Goal: Task Accomplishment & Management: Complete application form

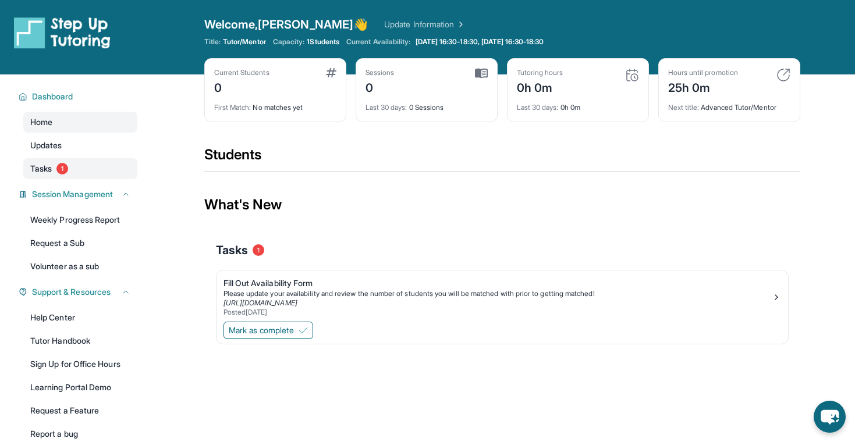
click at [49, 164] on span "Tasks" at bounding box center [41, 169] width 22 height 12
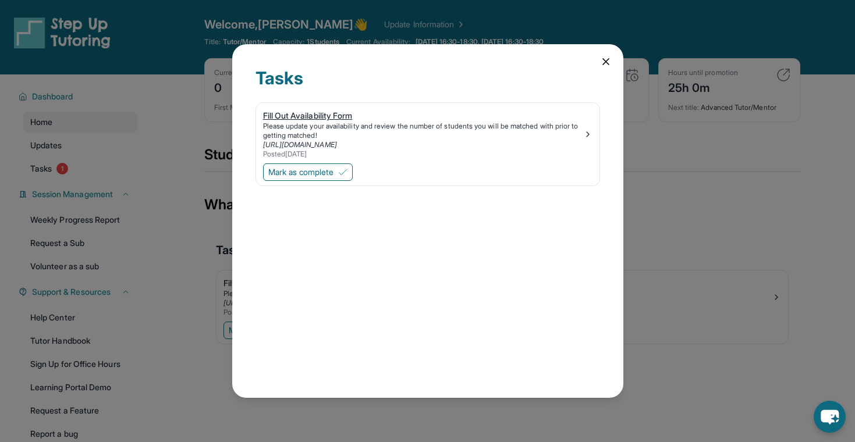
click at [308, 117] on div "Fill Out Availability Form" at bounding box center [423, 116] width 320 height 12
click at [605, 56] on icon at bounding box center [606, 62] width 12 height 12
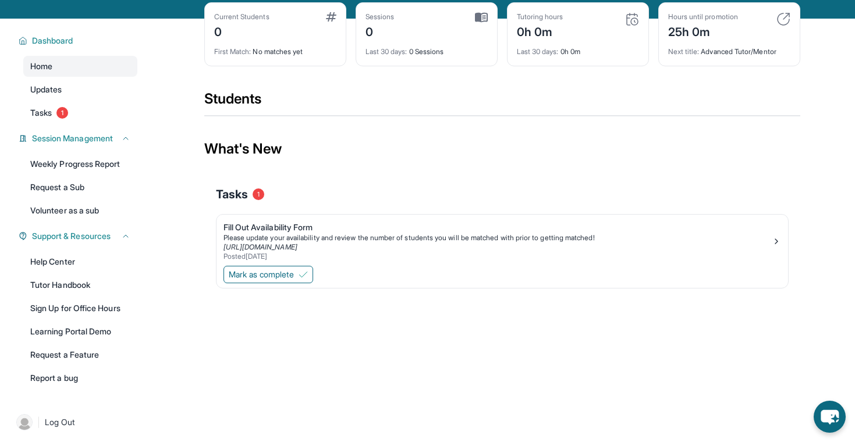
scroll to position [74, 0]
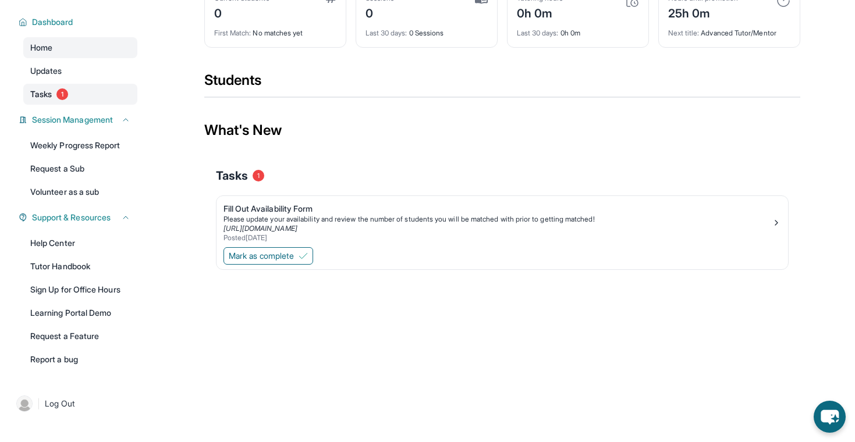
click at [65, 88] on link "Tasks 1" at bounding box center [80, 94] width 114 height 21
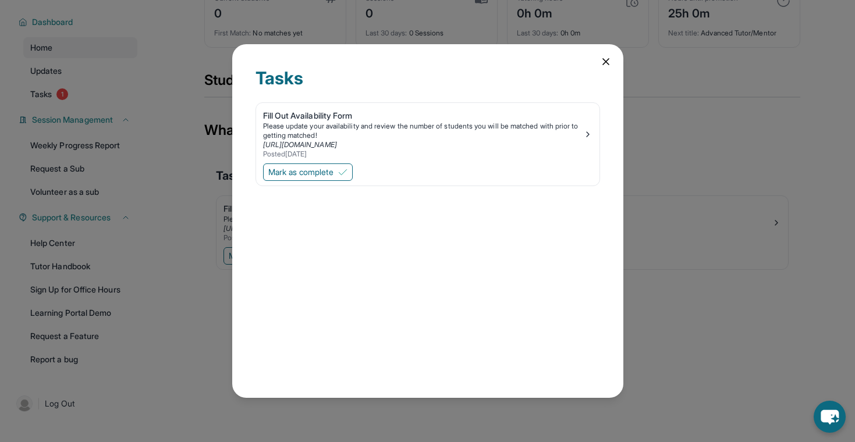
click at [225, 119] on div "Tasks Fill Out Availability Form Please update your availability and review the…" at bounding box center [427, 221] width 855 height 442
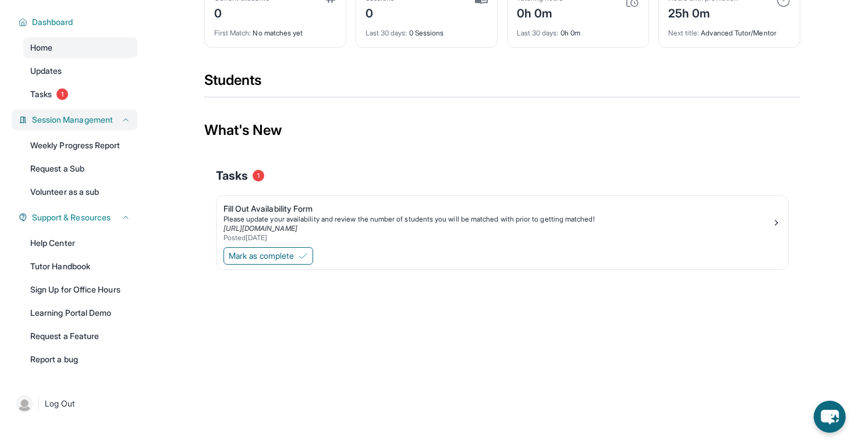
click at [100, 118] on span "Session Management" at bounding box center [72, 120] width 81 height 12
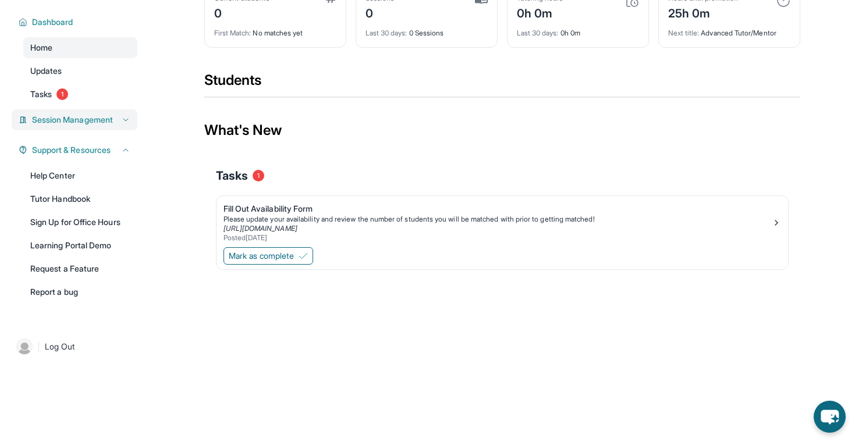
click at [100, 118] on span "Session Management" at bounding box center [72, 120] width 81 height 12
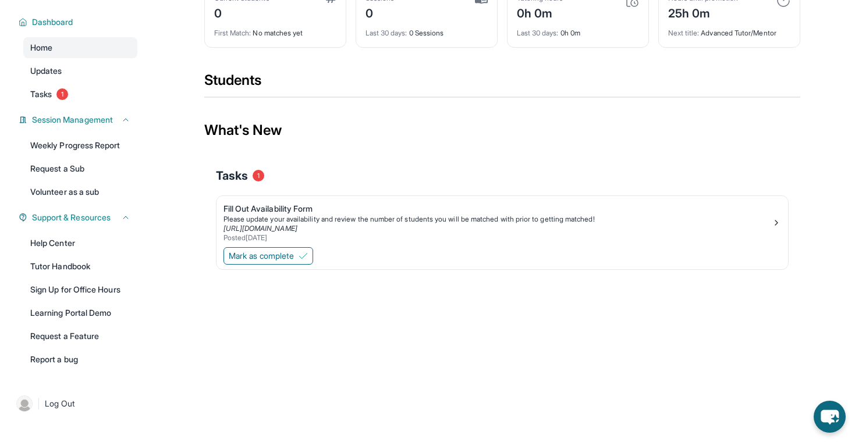
click at [109, 134] on div "Dashboard Home Updates Tasks 1 Session Management Weekly Progress Report Reques…" at bounding box center [74, 189] width 149 height 379
click at [113, 144] on link "Weekly Progress Report" at bounding box center [80, 145] width 114 height 21
click at [68, 88] on link "Tasks 1" at bounding box center [80, 94] width 114 height 21
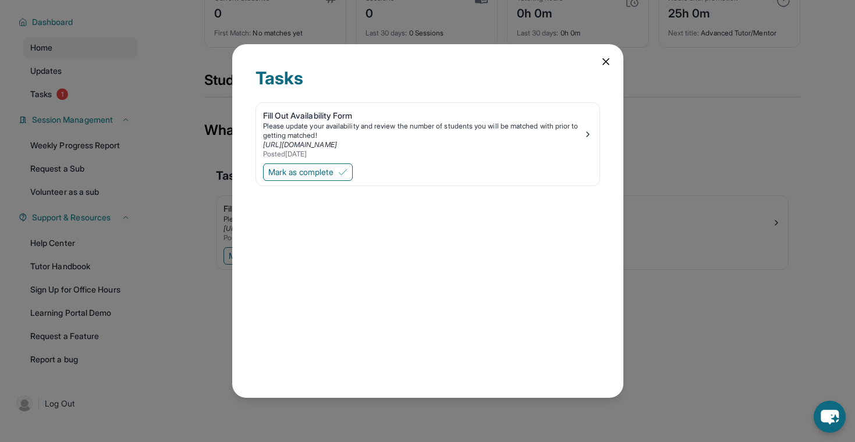
click at [115, 102] on div "Tasks Fill Out Availability Form Please update your availability and review the…" at bounding box center [427, 221] width 855 height 442
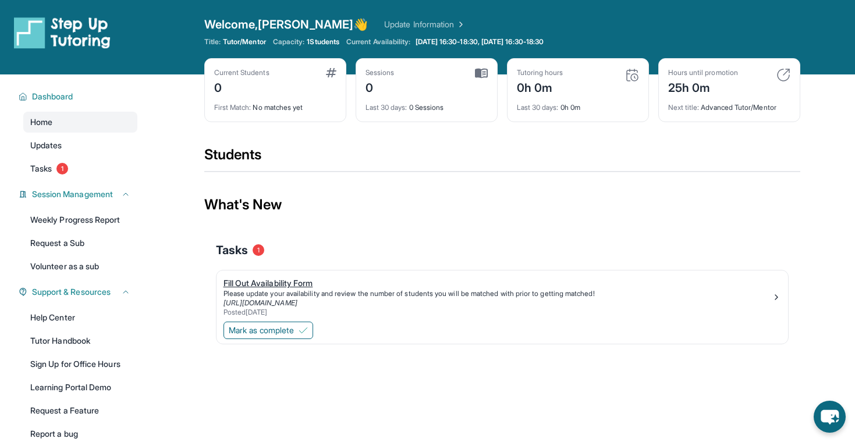
click at [772, 300] on img at bounding box center [776, 297] width 9 height 9
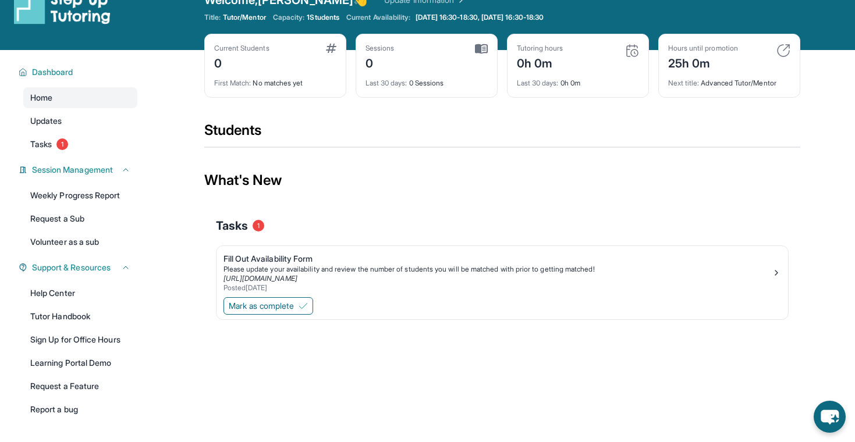
scroll to position [27, 0]
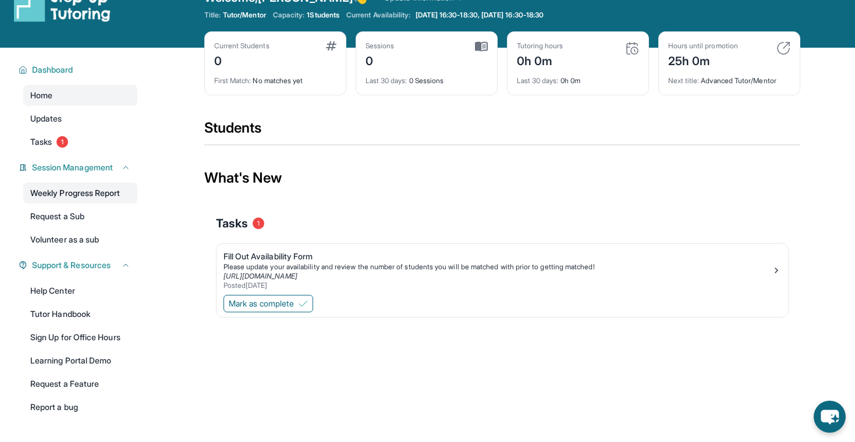
click at [81, 187] on link "Weekly Progress Report" at bounding box center [80, 193] width 114 height 21
click at [82, 133] on link "Tasks 1" at bounding box center [80, 142] width 114 height 21
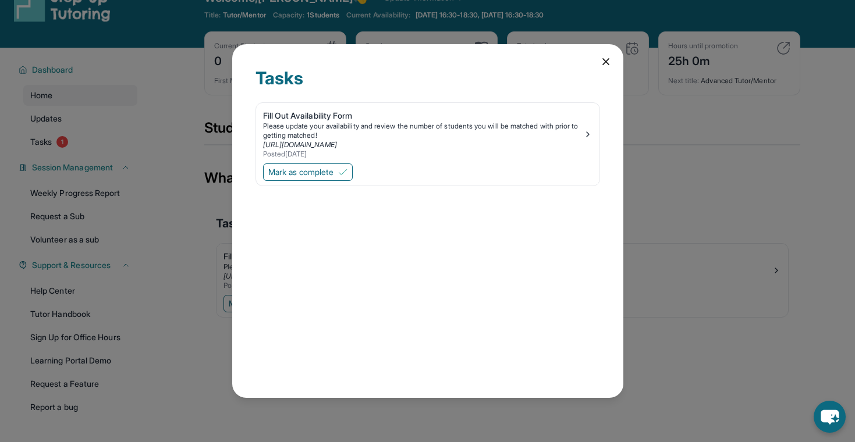
click at [66, 119] on div "Tasks Fill Out Availability Form Please update your availability and review the…" at bounding box center [427, 221] width 855 height 442
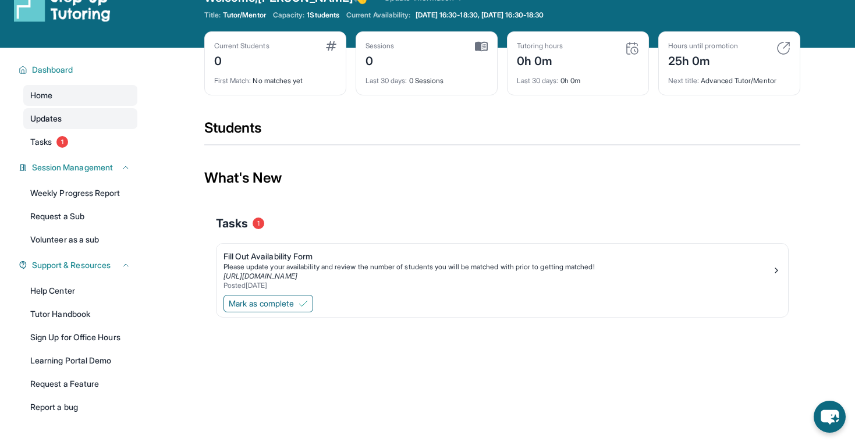
click at [66, 118] on link "Updates" at bounding box center [80, 118] width 114 height 21
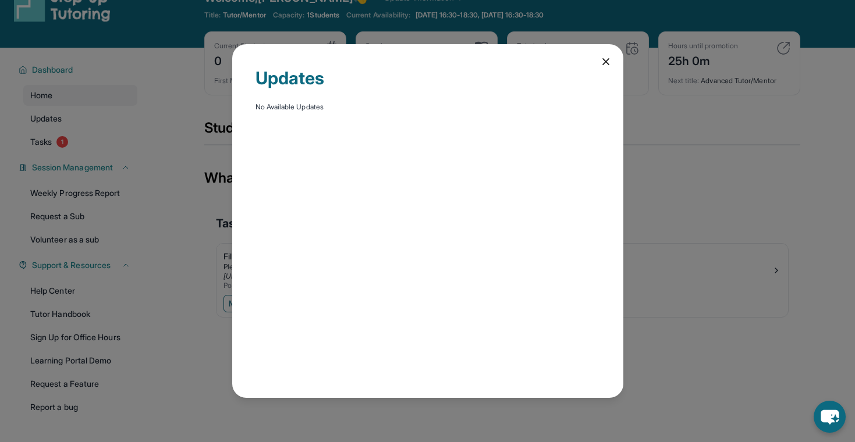
click at [73, 128] on div "Updates No Available Updates" at bounding box center [427, 221] width 855 height 442
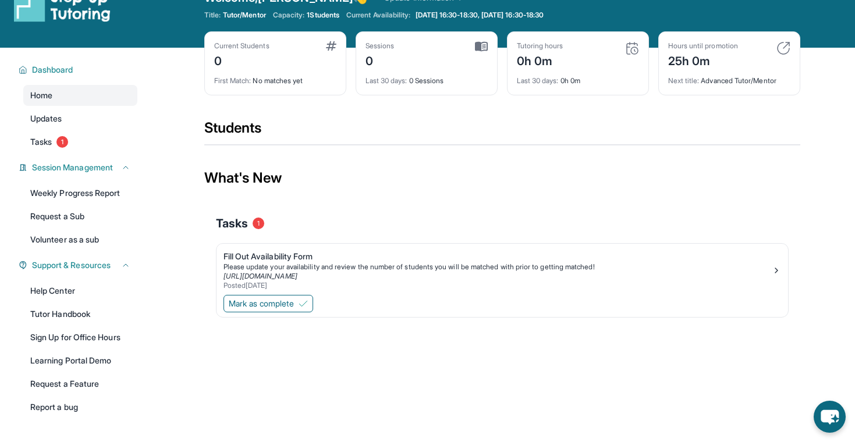
scroll to position [74, 0]
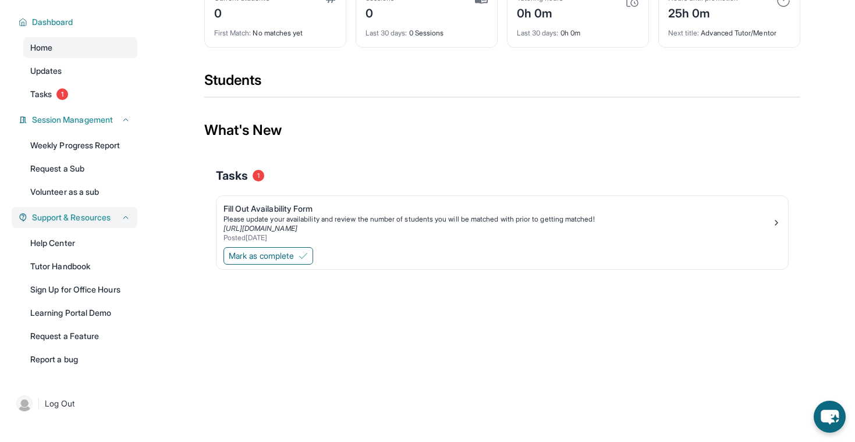
click at [87, 216] on span "Support & Resources" at bounding box center [71, 218] width 79 height 12
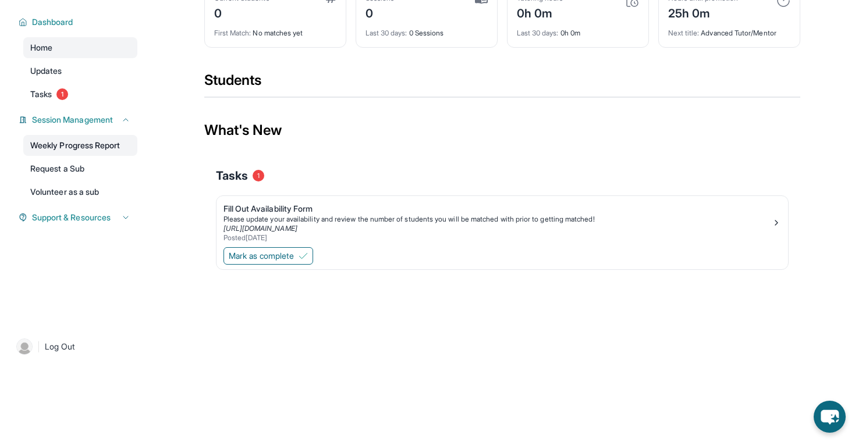
click at [92, 147] on link "Weekly Progress Report" at bounding box center [80, 145] width 114 height 21
click at [105, 218] on span "Support & Resources" at bounding box center [71, 218] width 79 height 12
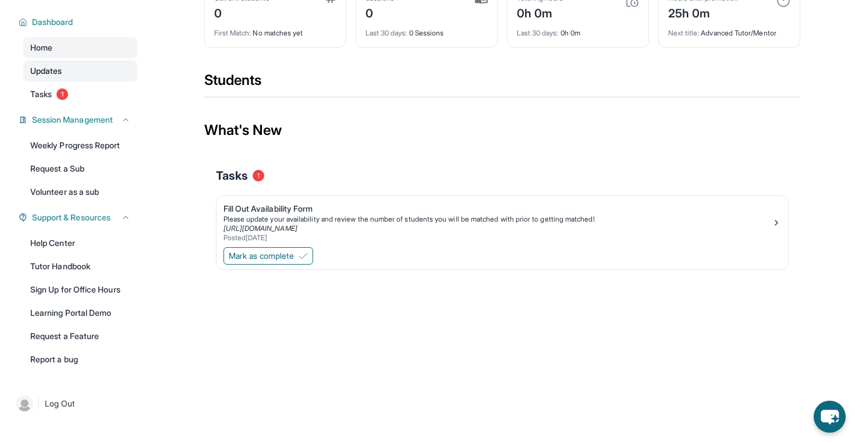
click at [68, 70] on link "Updates" at bounding box center [80, 71] width 114 height 21
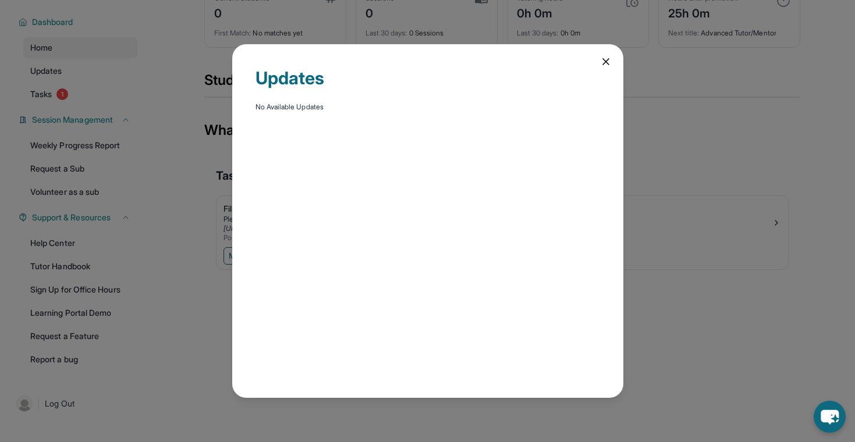
click at [75, 72] on div "Updates No Available Updates" at bounding box center [427, 221] width 855 height 442
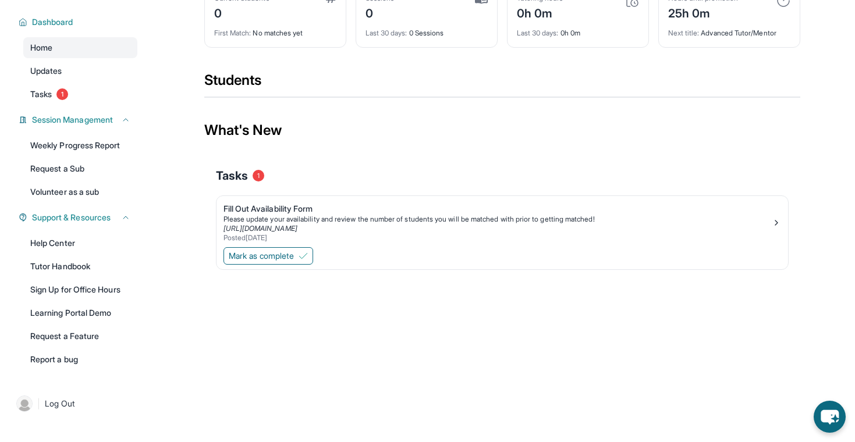
scroll to position [0, 0]
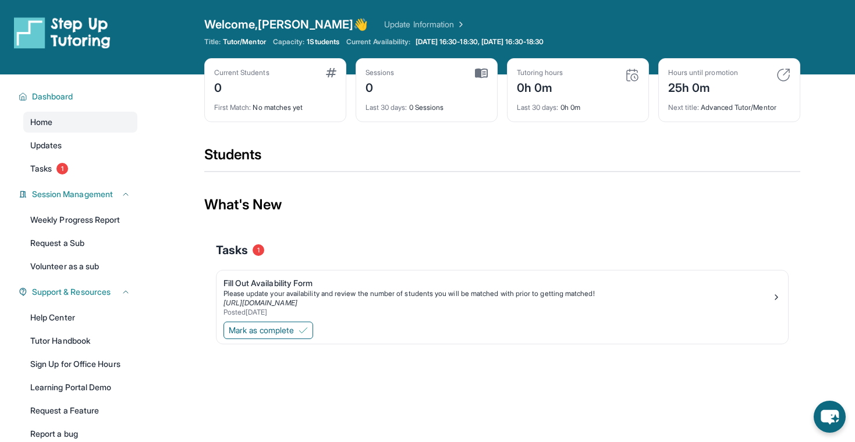
click at [335, 41] on span "1 Students" at bounding box center [323, 41] width 33 height 9
click at [379, 44] on span "Current Availability:" at bounding box center [378, 41] width 64 height 9
click at [328, 40] on span "1 Students" at bounding box center [323, 41] width 33 height 9
click at [544, 40] on span "Tuesday 16:30-18:30, Thursday 16:30-18:30" at bounding box center [479, 41] width 129 height 9
click at [525, 40] on span "Tuesday 16:30-18:30, Thursday 16:30-18:30" at bounding box center [479, 41] width 129 height 9
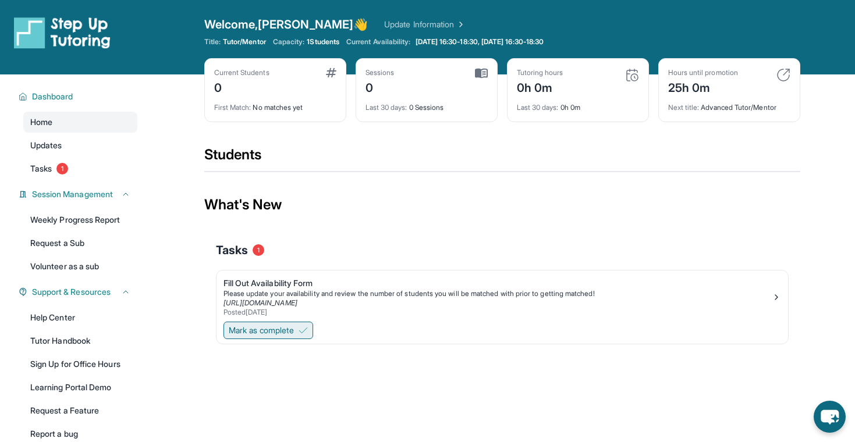
click at [275, 335] on span "Mark as complete" at bounding box center [261, 331] width 65 height 12
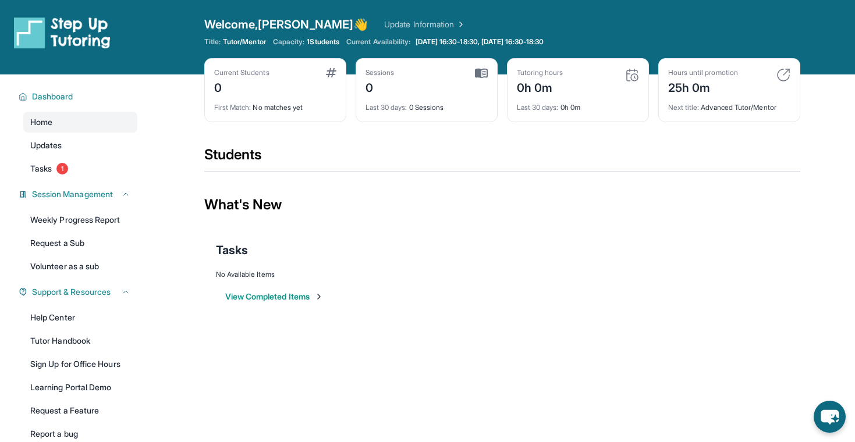
scroll to position [16, 0]
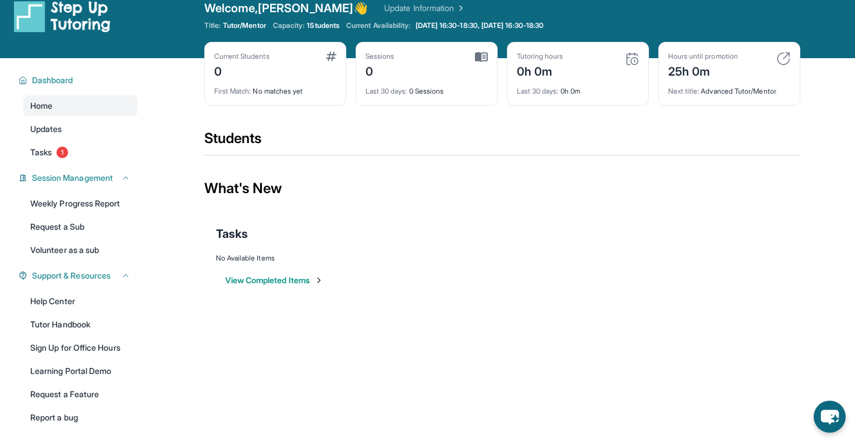
click at [288, 275] on button "View Completed Items" at bounding box center [274, 281] width 98 height 12
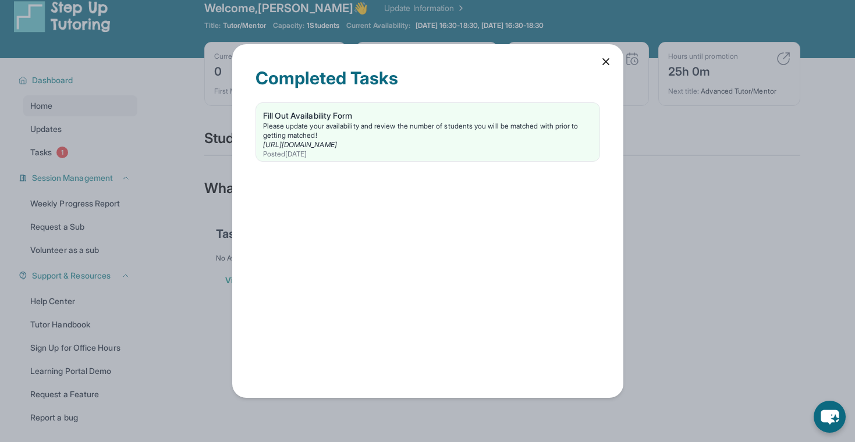
click at [211, 248] on div "Completed Tasks Fill Out Availability Form Please update your availability and …" at bounding box center [427, 221] width 855 height 442
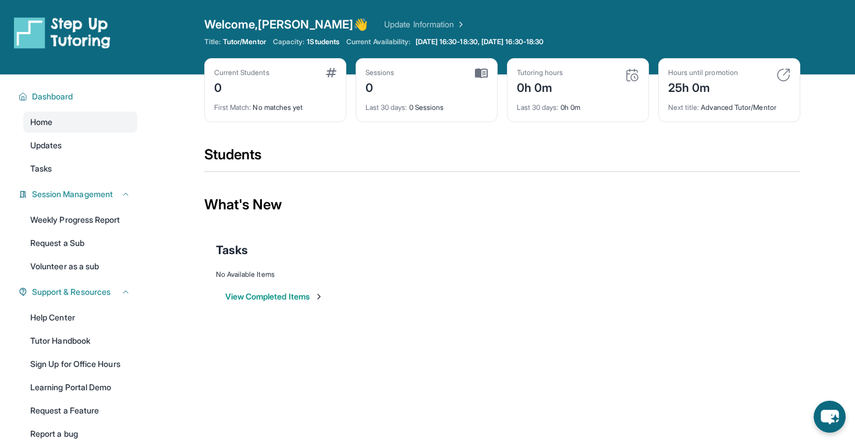
click at [327, 73] on img at bounding box center [331, 72] width 10 height 9
click at [787, 83] on div "Hours until promotion 25h 0m" at bounding box center [729, 82] width 122 height 28
click at [786, 73] on img at bounding box center [783, 75] width 14 height 14
click at [460, 36] on div "Welcome, Gloria 👋 Update Information Title: Tutor/Mentor Capacity: 1 Students C…" at bounding box center [502, 37] width 596 height 42
click at [389, 25] on link "Update Information" at bounding box center [424, 25] width 81 height 12
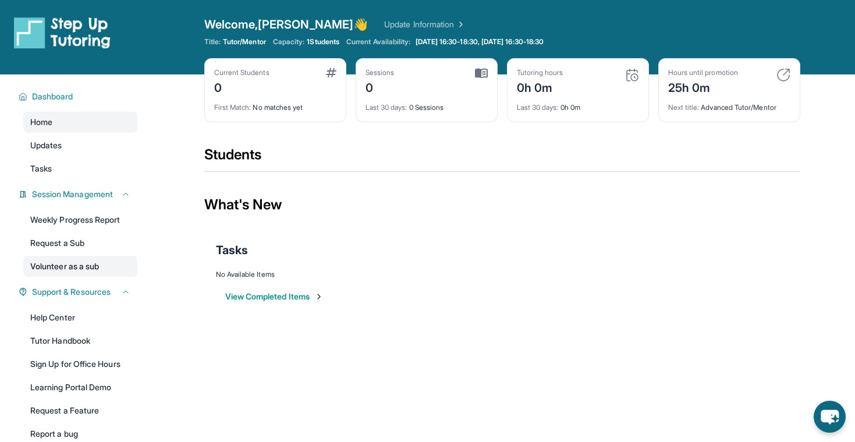
click at [85, 261] on link "Volunteer as a sub" at bounding box center [80, 266] width 114 height 21
click at [77, 142] on link "Updates" at bounding box center [80, 145] width 114 height 21
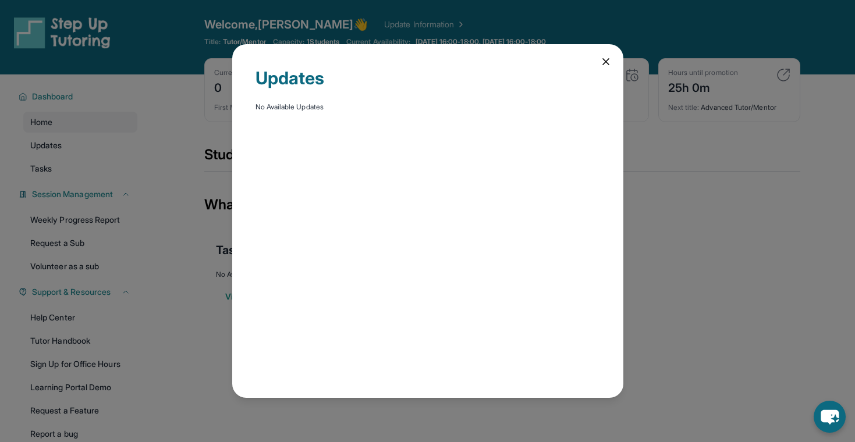
click at [127, 161] on div "Updates No Available Updates" at bounding box center [427, 221] width 855 height 442
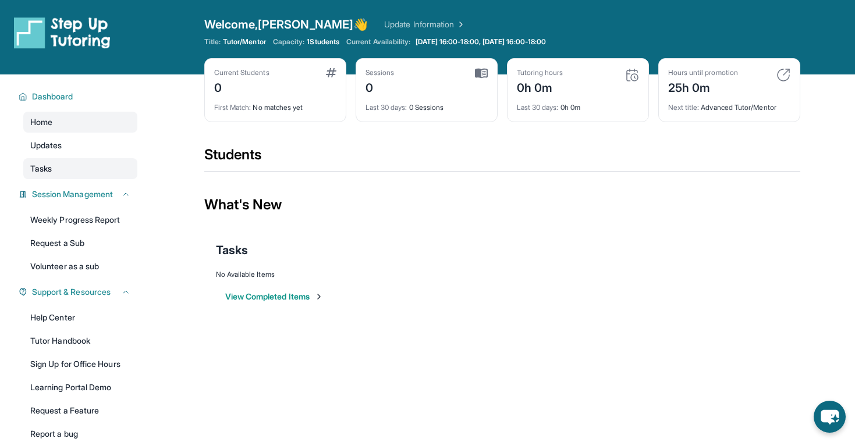
click at [119, 162] on link "Tasks" at bounding box center [80, 168] width 114 height 21
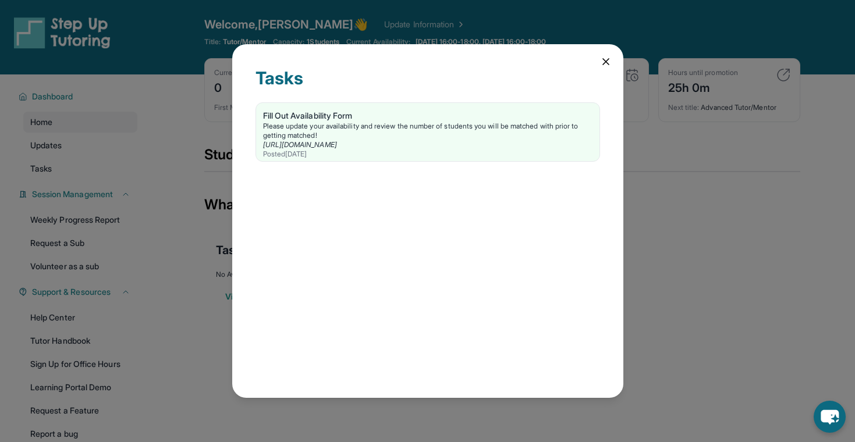
click at [600, 68] on div "Tasks Fill Out Availability Form Please update your availability and review the…" at bounding box center [427, 221] width 391 height 354
click at [611, 68] on div "Tasks Fill Out Availability Form Please update your availability and review the…" at bounding box center [427, 221] width 391 height 354
click at [608, 62] on icon at bounding box center [606, 62] width 12 height 12
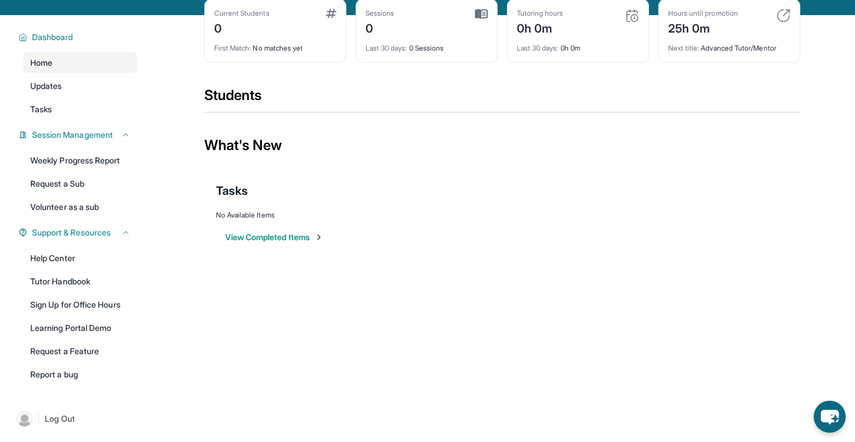
scroll to position [74, 0]
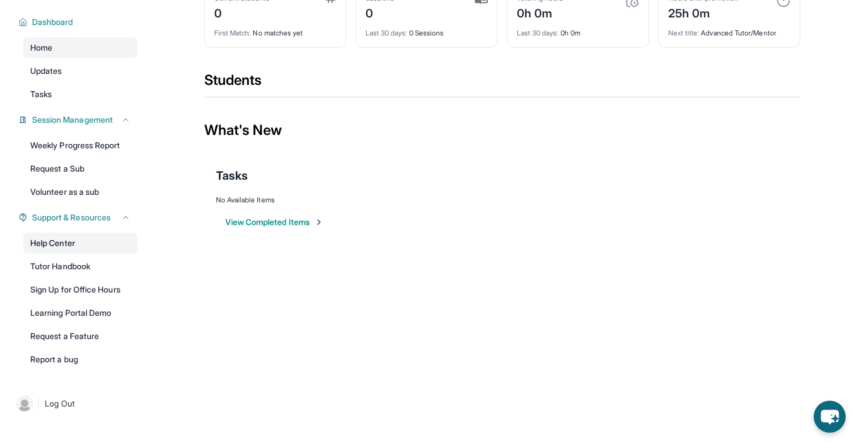
click at [62, 243] on link "Help Center" at bounding box center [80, 243] width 114 height 21
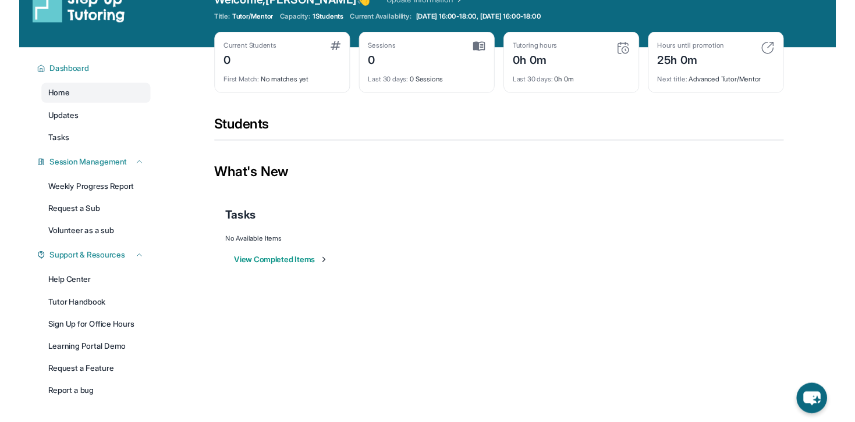
scroll to position [24, 0]
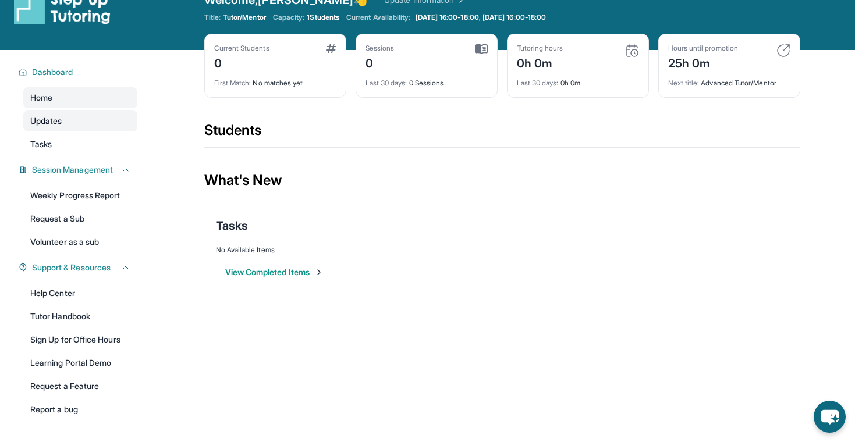
click at [94, 126] on link "Updates" at bounding box center [80, 121] width 114 height 21
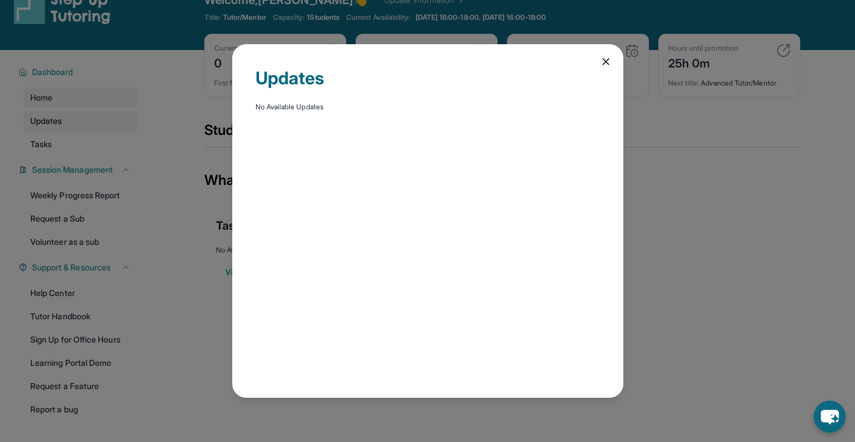
click at [94, 126] on div "Updates No Available Updates" at bounding box center [427, 221] width 855 height 442
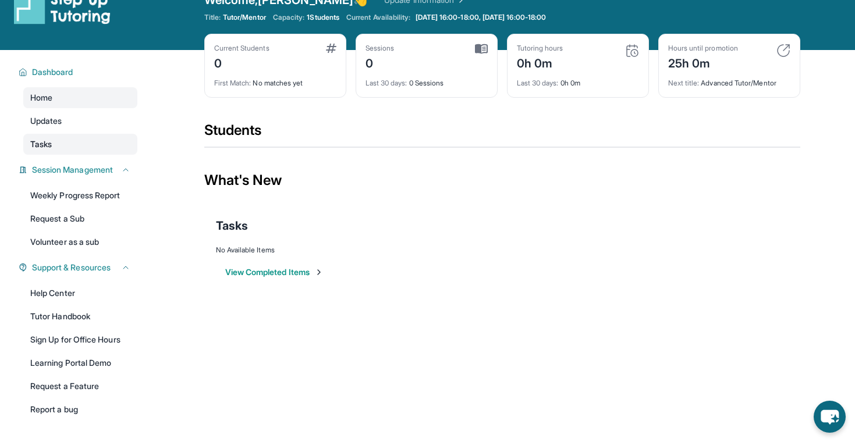
click at [90, 138] on link "Tasks" at bounding box center [80, 144] width 114 height 21
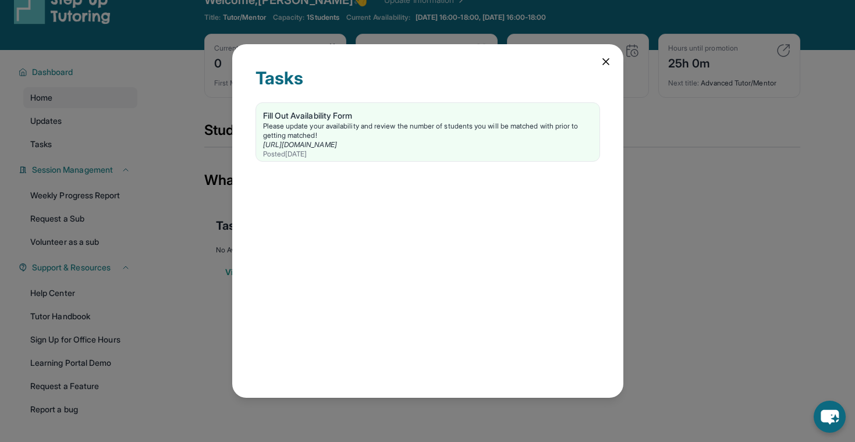
click at [90, 138] on div "Tasks Fill Out Availability Form Please update your availability and review the…" at bounding box center [427, 221] width 855 height 442
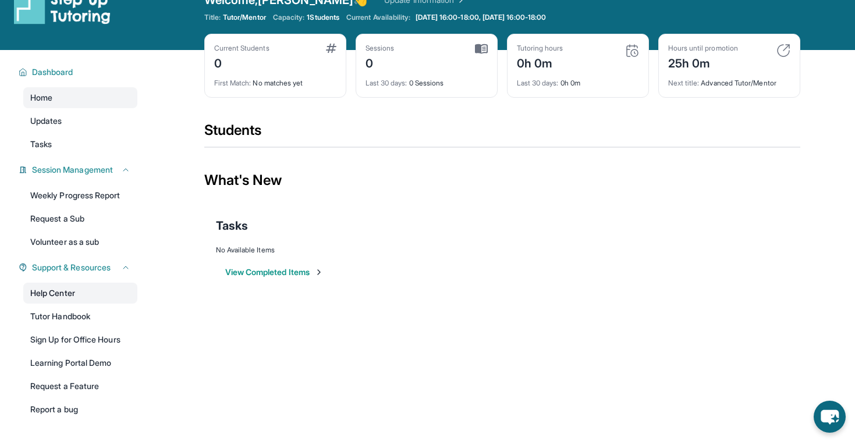
click at [92, 297] on link "Help Center" at bounding box center [80, 293] width 114 height 21
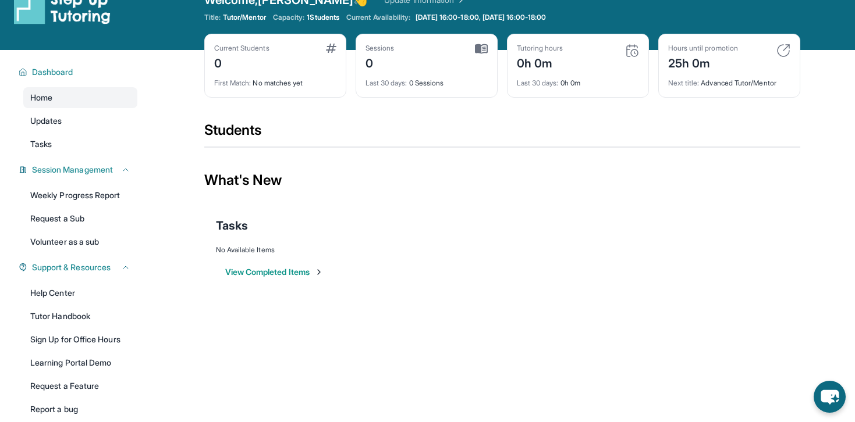
click at [410, 173] on div "What's New" at bounding box center [502, 180] width 596 height 51
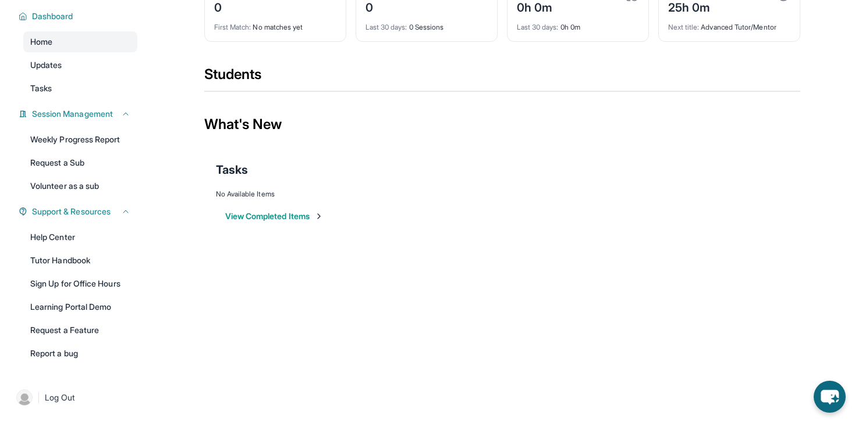
scroll to position [0, 0]
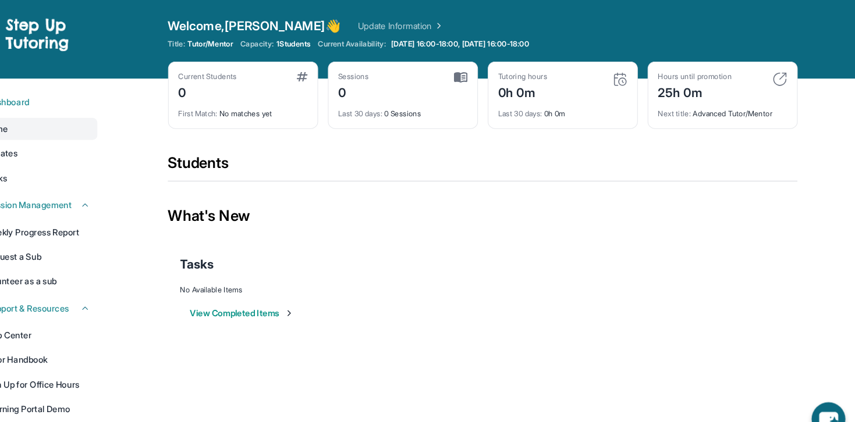
click at [384, 23] on link "Update Information" at bounding box center [424, 25] width 81 height 12
click at [322, 40] on span "1 Students" at bounding box center [323, 41] width 33 height 9
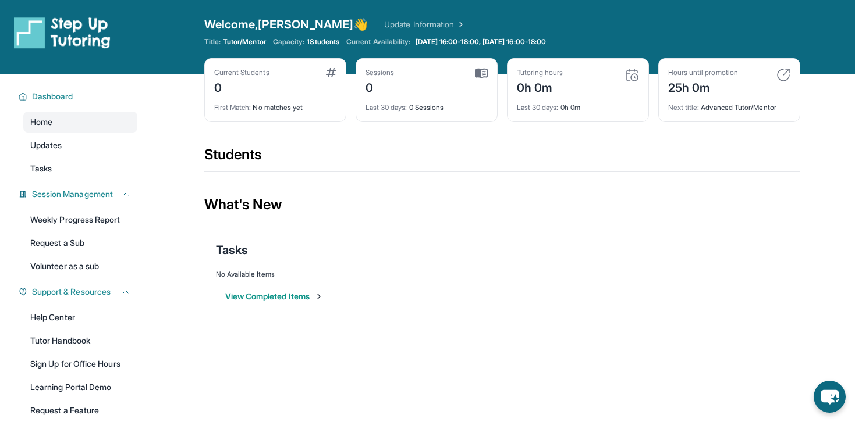
click at [321, 44] on span "1 Students" at bounding box center [323, 41] width 33 height 9
click at [98, 109] on div "Dashboard Home Updates Tasks Session Management Weekly Progress Report Request …" at bounding box center [74, 263] width 149 height 379
click at [97, 100] on button "Dashboard" at bounding box center [78, 97] width 103 height 12
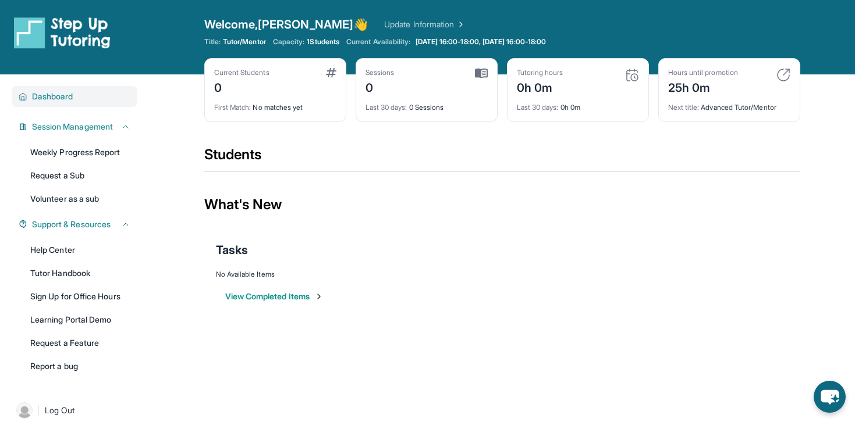
click at [97, 100] on button "Dashboard" at bounding box center [78, 97] width 103 height 12
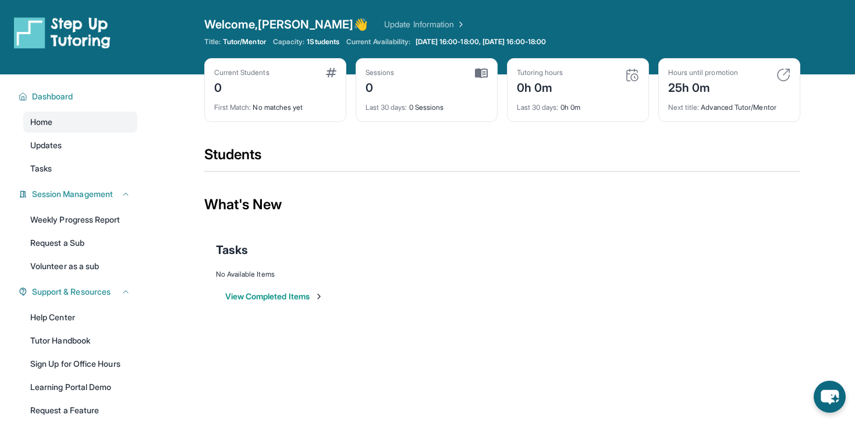
click at [281, 41] on span "Capacity:" at bounding box center [289, 41] width 32 height 9
click at [297, 80] on div "Current Students 0" at bounding box center [275, 82] width 122 height 28
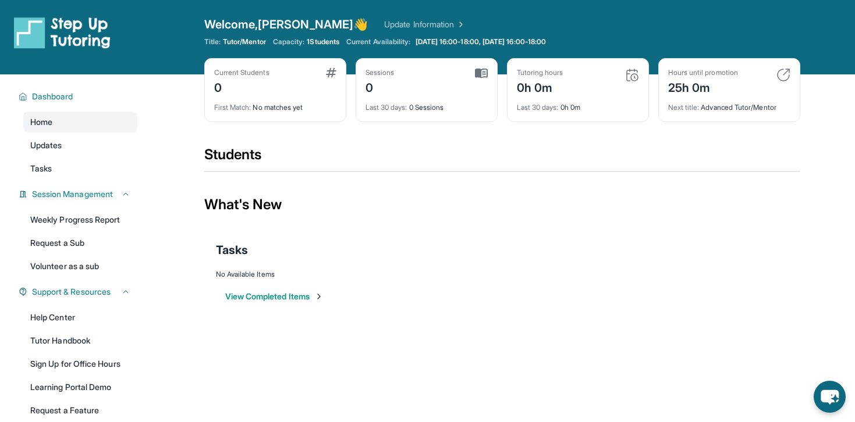
click at [321, 73] on div "Current Students 0" at bounding box center [275, 82] width 122 height 28
click at [81, 221] on link "Weekly Progress Report" at bounding box center [80, 219] width 114 height 21
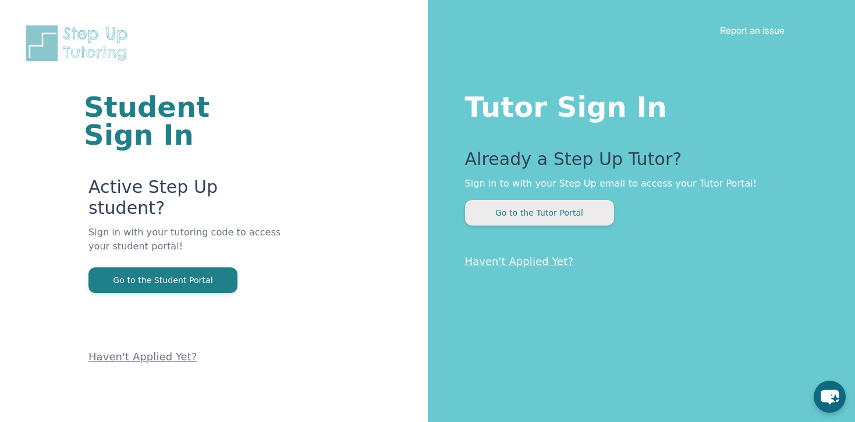
click at [543, 202] on button "Go to the Tutor Portal" at bounding box center [539, 213] width 149 height 26
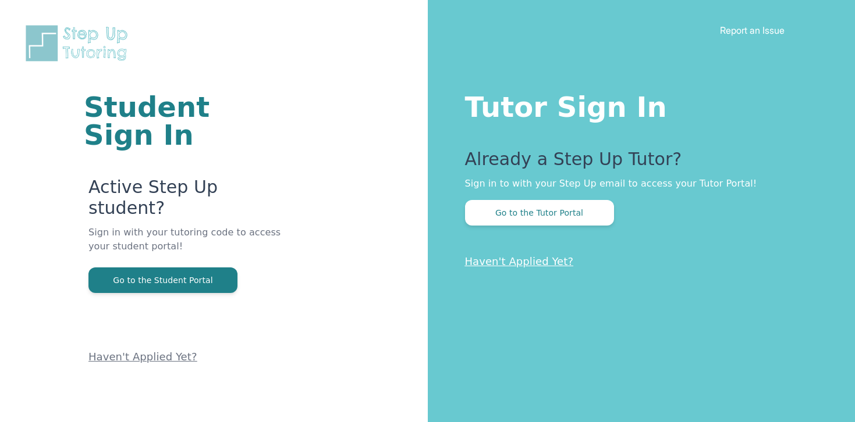
click at [45, 35] on img at bounding box center [79, 43] width 112 height 40
click at [89, 39] on img at bounding box center [79, 43] width 112 height 40
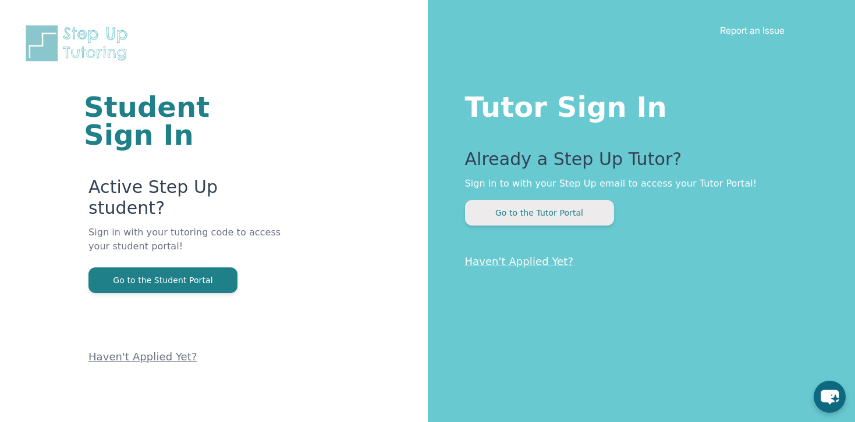
click at [548, 208] on button "Go to the Tutor Portal" at bounding box center [539, 213] width 149 height 26
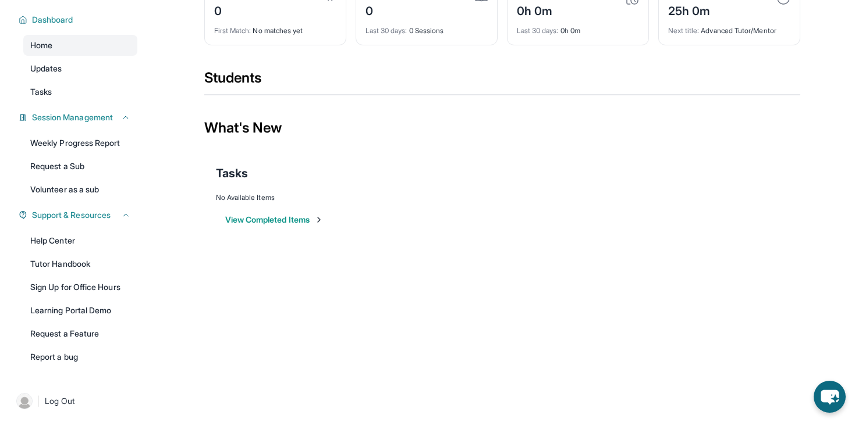
scroll to position [80, 0]
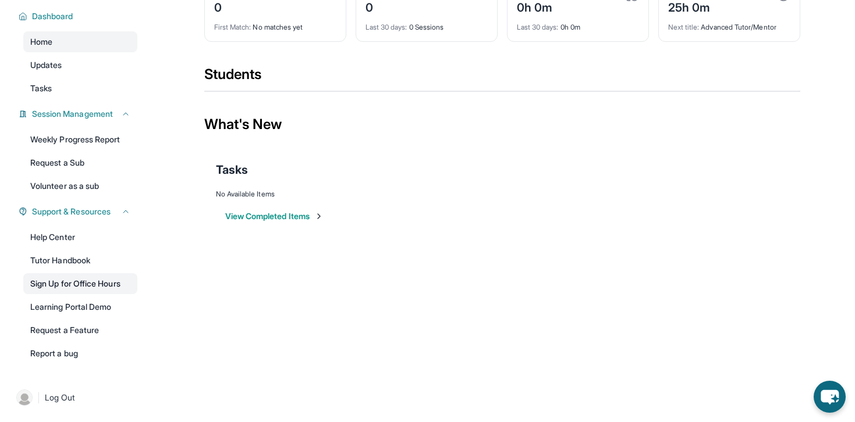
click at [52, 287] on link "Sign Up for Office Hours" at bounding box center [80, 283] width 114 height 21
